Goal: Transaction & Acquisition: Purchase product/service

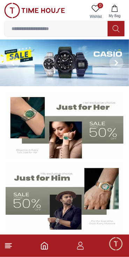
click at [72, 3] on div "0 Wishlist My Bag" at bounding box center [64, 12] width 120 height 18
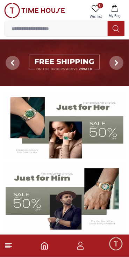
click at [117, 19] on span "My Bag" at bounding box center [114, 15] width 17 height 5
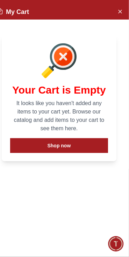
click at [92, 74] on div at bounding box center [59, 60] width 98 height 35
click at [76, 88] on h1 "Your Cart is Empty" at bounding box center [59, 90] width 98 height 13
click at [81, 82] on div "Your Cart is Empty It looks like you haven't added any items to your cart yet. …" at bounding box center [59, 98] width 115 height 126
click at [53, 72] on icon at bounding box center [59, 60] width 35 height 35
click at [105, 0] on div "My Cart" at bounding box center [59, 10] width 140 height 20
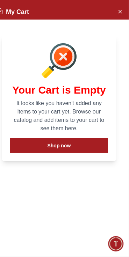
click at [73, 68] on icon at bounding box center [59, 60] width 35 height 35
click at [74, 94] on h1 "Your Cart is Empty" at bounding box center [59, 90] width 98 height 13
click at [94, 59] on div at bounding box center [59, 60] width 98 height 35
click at [52, 42] on div "Your Cart is Empty It looks like you haven't added any items to your cart yet. …" at bounding box center [59, 98] width 115 height 126
click at [15, 1] on div "My Cart" at bounding box center [59, 10] width 140 height 20
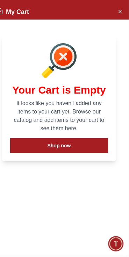
click at [15, 1] on div "My Cart" at bounding box center [59, 10] width 140 height 20
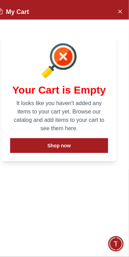
click at [15, 1] on div "My Cart" at bounding box center [59, 10] width 140 height 20
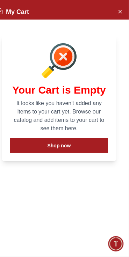
click at [15, 1] on div "My Cart" at bounding box center [59, 10] width 140 height 20
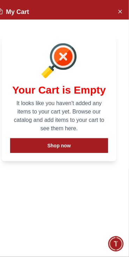
click at [15, 1] on div "My Cart" at bounding box center [59, 10] width 140 height 20
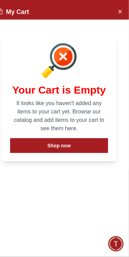
click at [15, 1] on div "My Cart" at bounding box center [59, 10] width 140 height 20
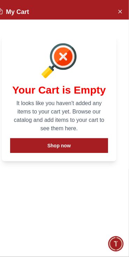
click at [15, 1] on div "My Cart" at bounding box center [59, 10] width 140 height 20
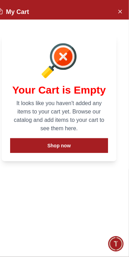
click at [15, 1] on div "My Cart" at bounding box center [59, 10] width 140 height 20
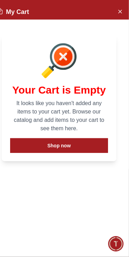
click at [15, 1] on div "My Cart" at bounding box center [59, 10] width 140 height 20
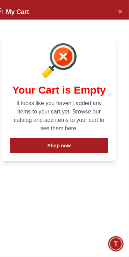
click at [15, 1] on div "My Cart" at bounding box center [59, 10] width 140 height 20
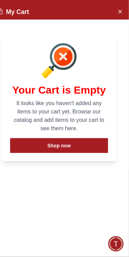
click at [15, 1] on div "My Cart" at bounding box center [59, 10] width 140 height 20
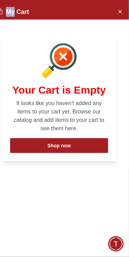
click at [15, 1] on div "My Cart" at bounding box center [59, 10] width 140 height 20
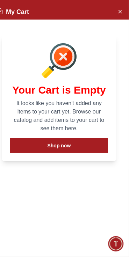
click at [15, 1] on div "My Cart" at bounding box center [59, 10] width 140 height 20
click at [2, 87] on div "Your Cart is Empty It looks like you haven't added any items to your cart yet. …" at bounding box center [59, 98] width 115 height 126
click at [91, 255] on div "My Cart Your Cart is Empty It looks like you haven't added any items to your ca…" at bounding box center [59, 128] width 140 height 257
click at [92, 252] on div "My Cart Your Cart is Empty It looks like you haven't added any items to your ca…" at bounding box center [59, 128] width 140 height 257
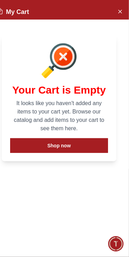
click at [4, 0] on div "My Cart" at bounding box center [59, 10] width 140 height 20
click at [120, 9] on icon "Close Account" at bounding box center [120, 11] width 6 height 9
